Goal: Task Accomplishment & Management: Manage account settings

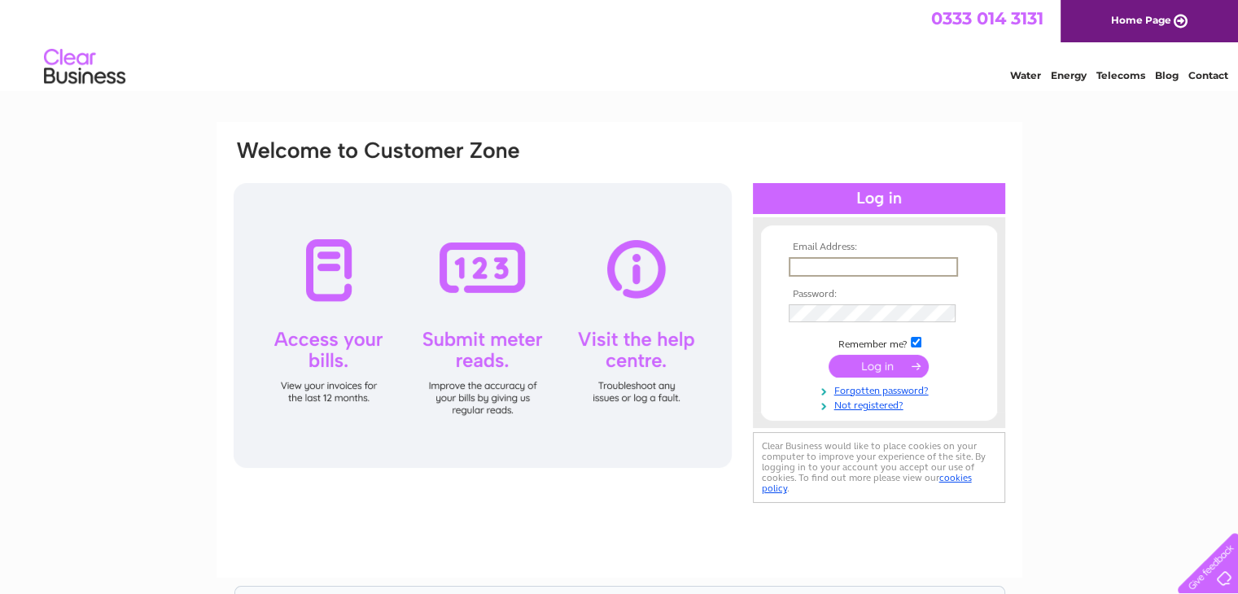
drag, startPoint x: 0, startPoint y: 0, endPoint x: 812, endPoint y: 270, distance: 856.0
click at [812, 270] on input "text" at bounding box center [873, 267] width 169 height 20
type input "mail@scottserv.co.uk"
click at [864, 369] on input "submit" at bounding box center [879, 365] width 100 height 23
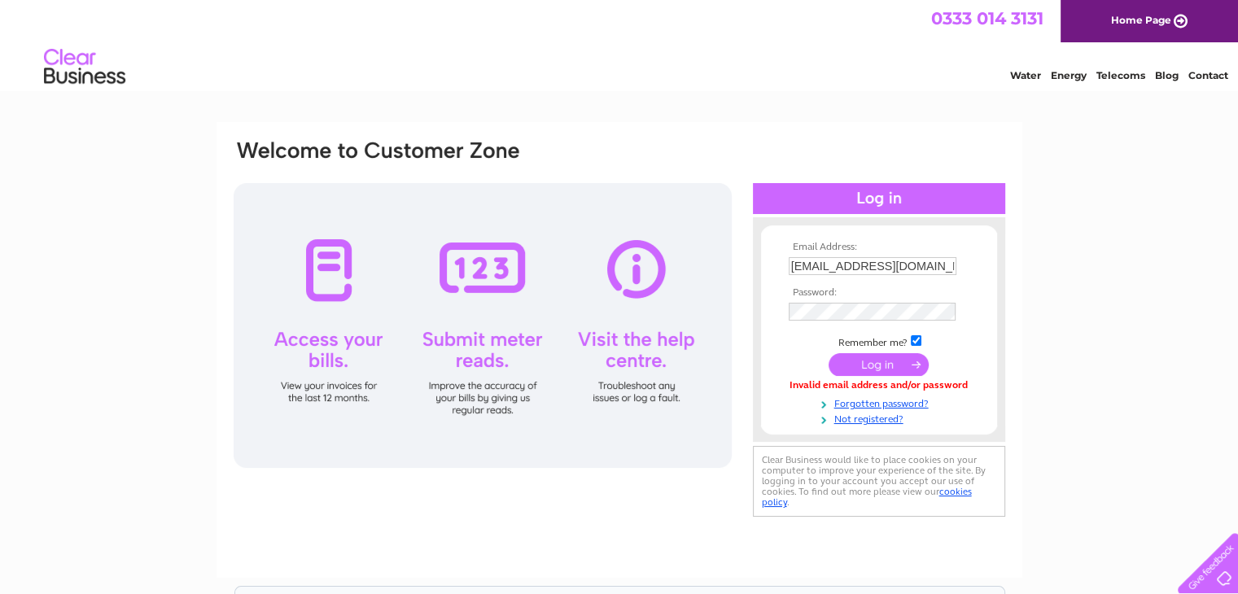
click at [838, 372] on input "submit" at bounding box center [879, 364] width 100 height 23
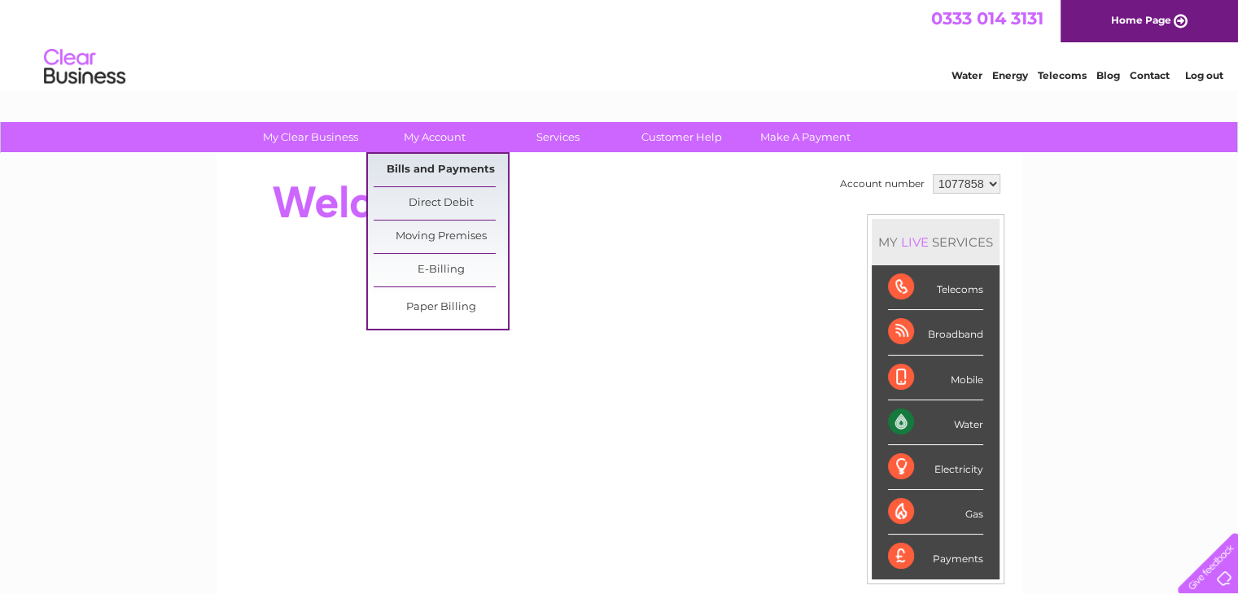
click at [436, 164] on link "Bills and Payments" at bounding box center [441, 170] width 134 height 33
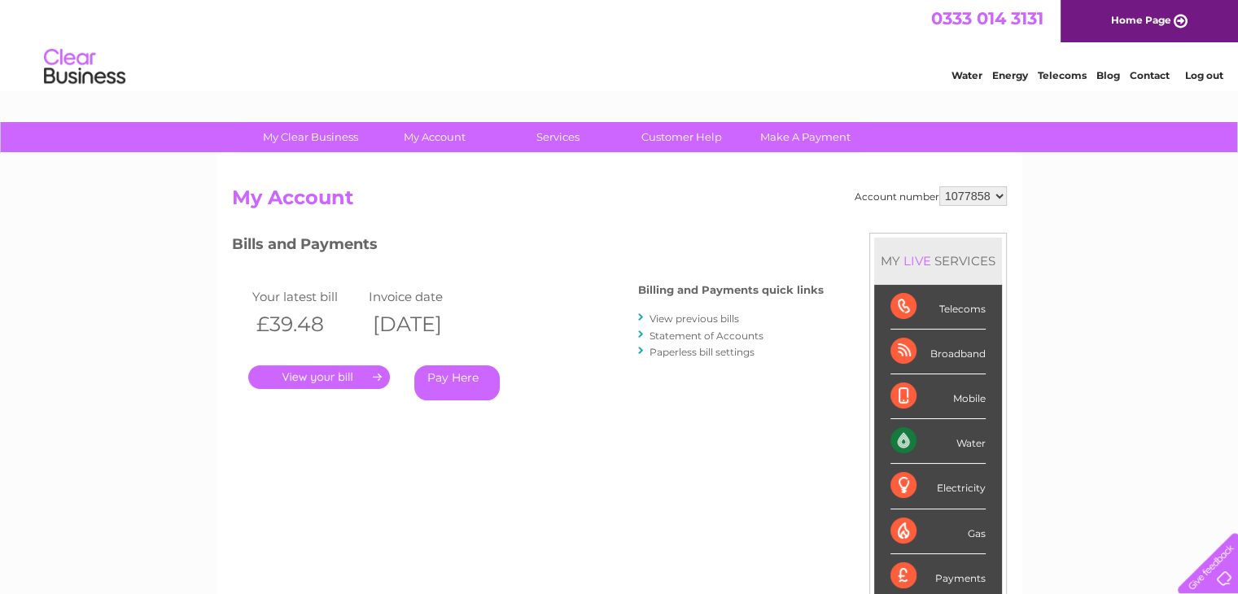
click at [348, 378] on link "." at bounding box center [319, 377] width 142 height 24
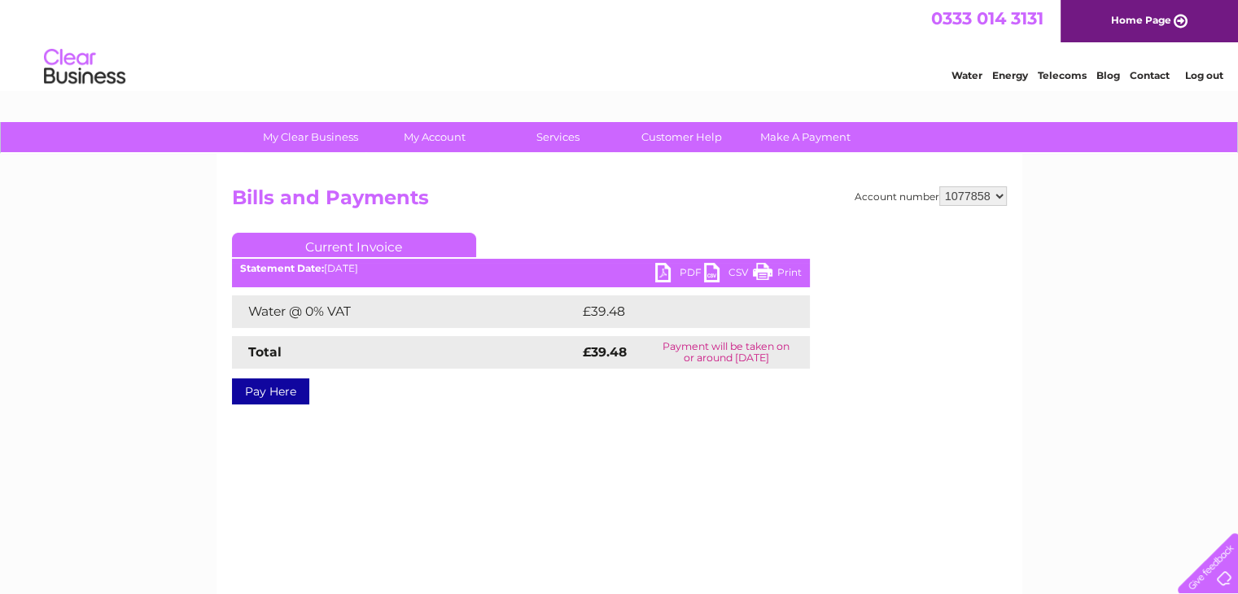
click at [680, 273] on link "PDF" at bounding box center [679, 275] width 49 height 24
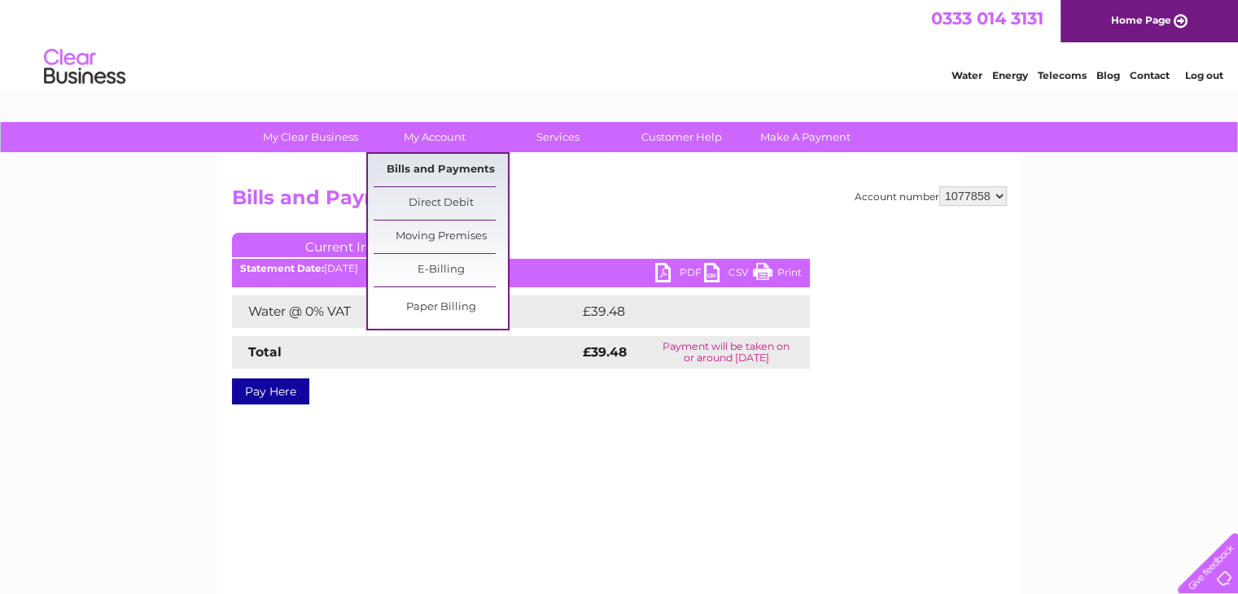
click at [426, 165] on link "Bills and Payments" at bounding box center [441, 170] width 134 height 33
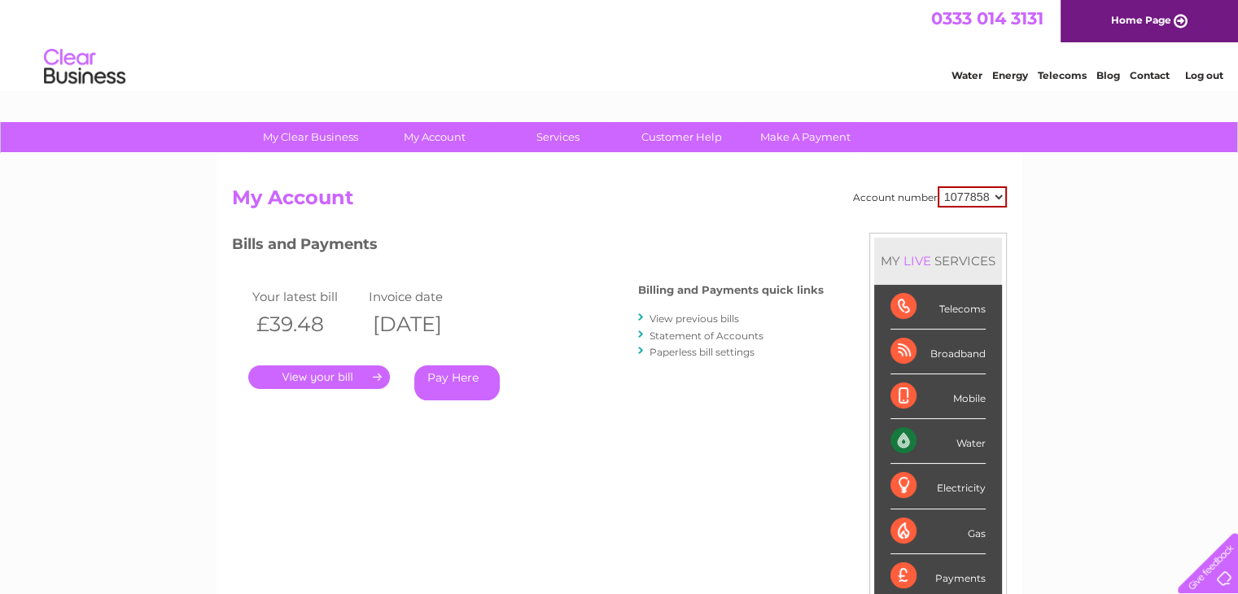
click at [685, 317] on link "View previous bills" at bounding box center [694, 319] width 90 height 12
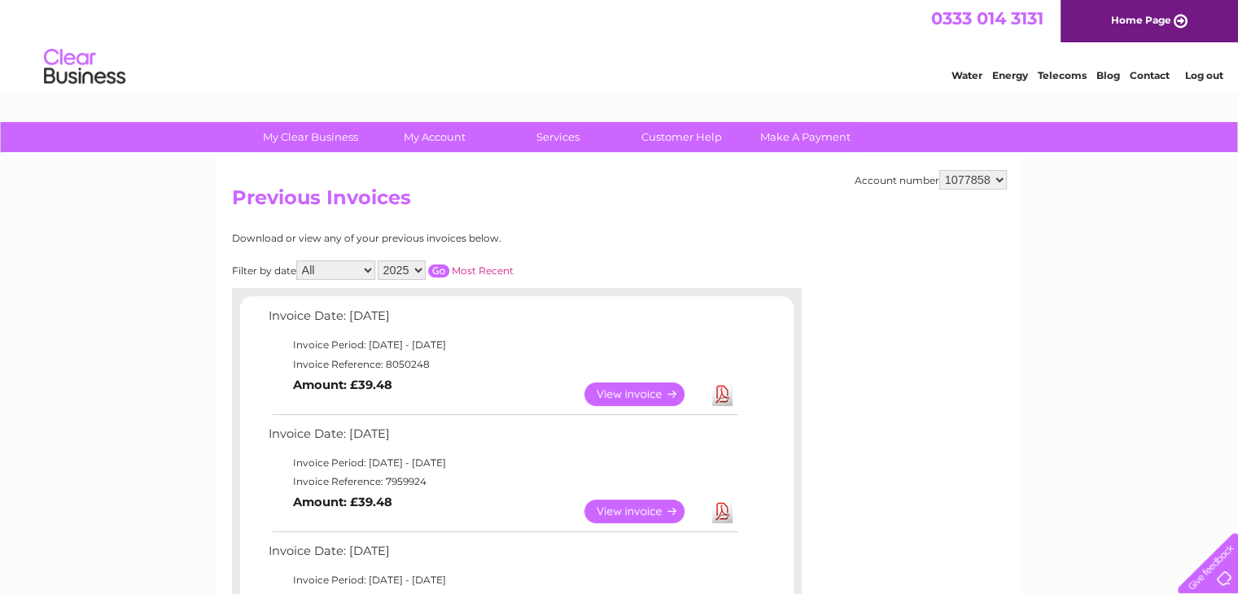
click at [1201, 76] on link "Log out" at bounding box center [1203, 75] width 38 height 12
